Goal: Task Accomplishment & Management: Manage account settings

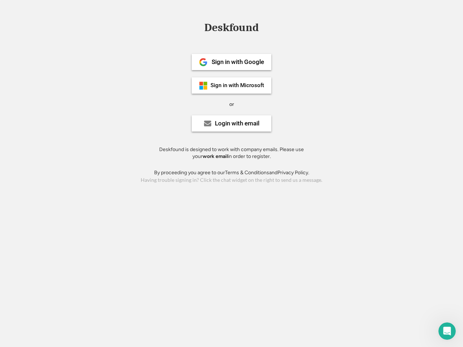
click at [231, 103] on div "or" at bounding box center [231, 104] width 5 height 7
click at [231, 29] on div "Deskfound" at bounding box center [231, 27] width 61 height 11
click at [198, 27] on div "Deskfound" at bounding box center [231, 29] width 463 height 14
click at [231, 29] on div "Deskfound" at bounding box center [231, 27] width 61 height 11
click at [231, 104] on div "or" at bounding box center [231, 104] width 5 height 7
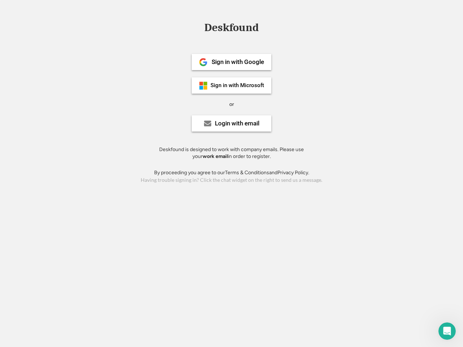
click at [231, 62] on div "Sign in with Google" at bounding box center [237, 62] width 52 height 6
click at [237, 62] on div "Sign in with Google" at bounding box center [237, 62] width 52 height 6
click at [203, 62] on img at bounding box center [203, 62] width 9 height 9
click at [231, 85] on div "Sign in with Microsoft" at bounding box center [236, 85] width 53 height 5
click at [237, 85] on div "Sign in with Microsoft" at bounding box center [236, 85] width 53 height 5
